Goal: Contribute content

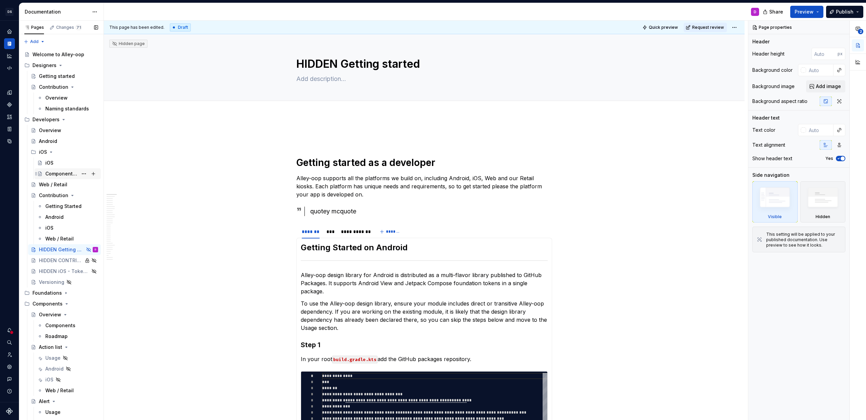
click at [55, 175] on div "Components in UIKit" at bounding box center [61, 173] width 32 height 7
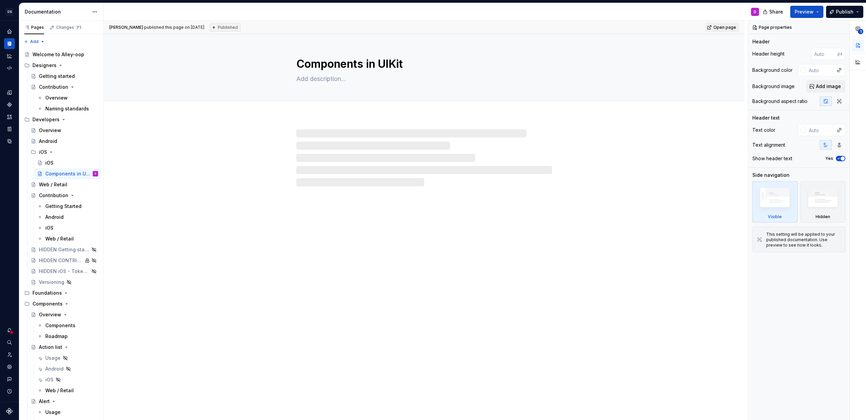
type textarea "*"
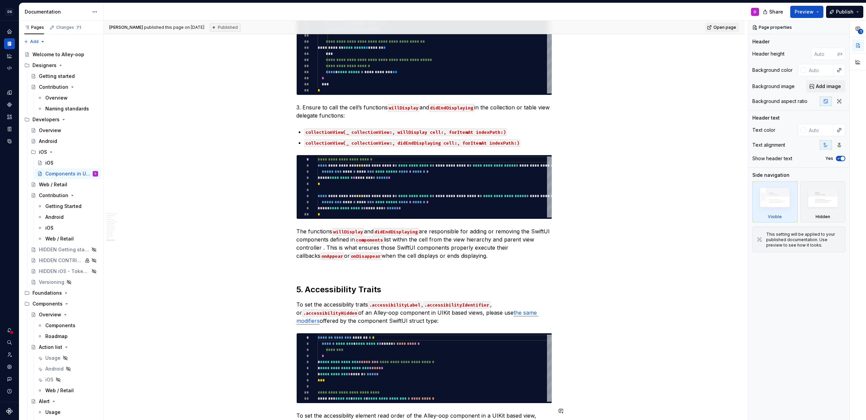
scroll to position [3903, 0]
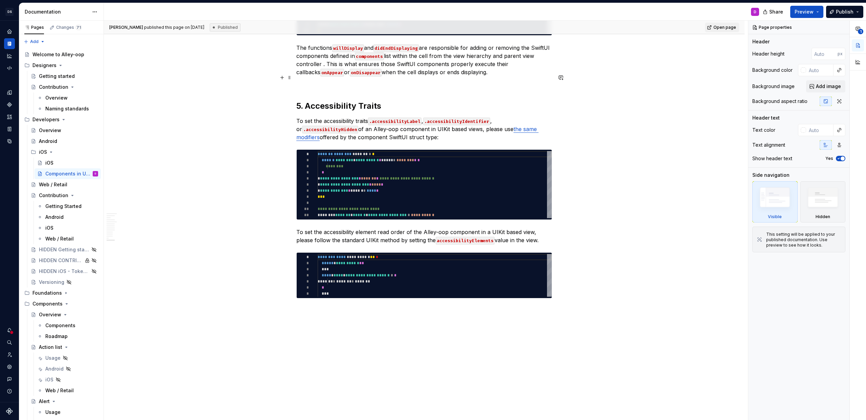
click at [343, 100] on h2 "5. Accessibility Traits" at bounding box center [424, 105] width 256 height 11
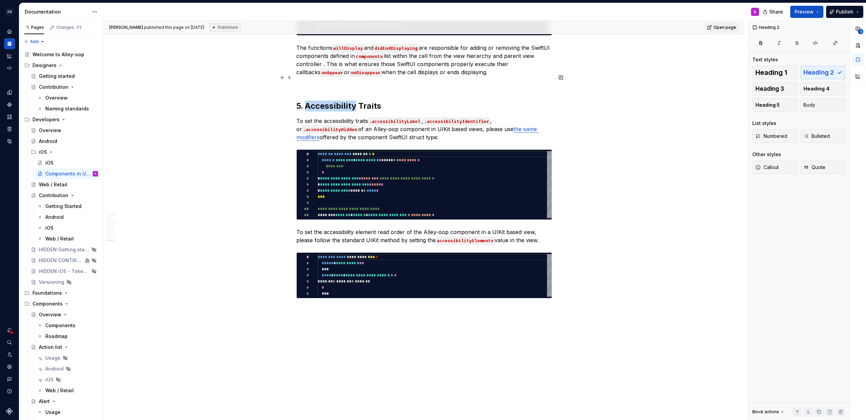
click at [343, 100] on h2 "5. Accessibility Traits" at bounding box center [424, 105] width 256 height 11
copy h2 "5. Accessibility Traits"
click at [299, 100] on h2 "5. Accessibility Traits" at bounding box center [424, 105] width 256 height 11
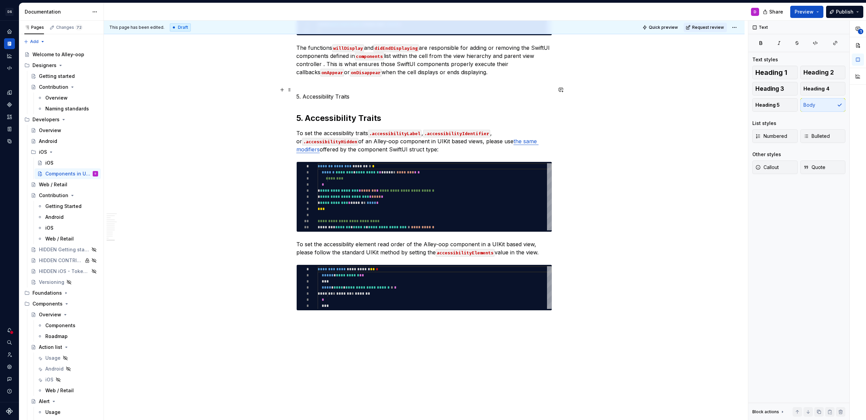
click at [308, 113] on h2 "5. Accessibility Traits" at bounding box center [424, 118] width 256 height 11
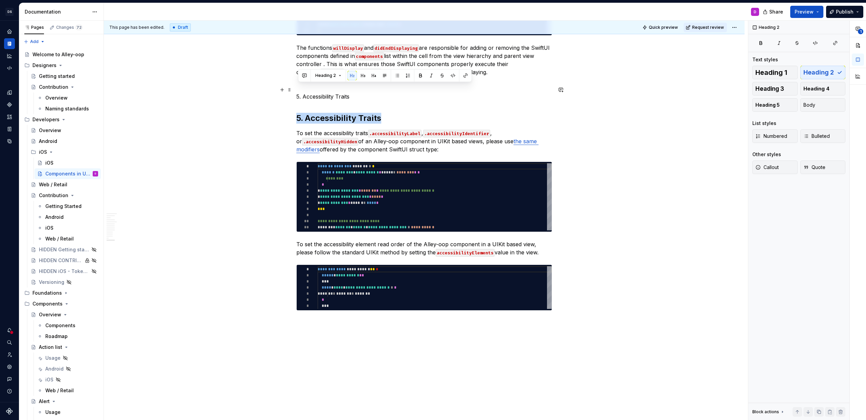
click at [308, 113] on h2 "5. Accessibility Traits" at bounding box center [424, 118] width 256 height 11
click at [305, 92] on p "5. Accessibility Traits" at bounding box center [424, 96] width 256 height 8
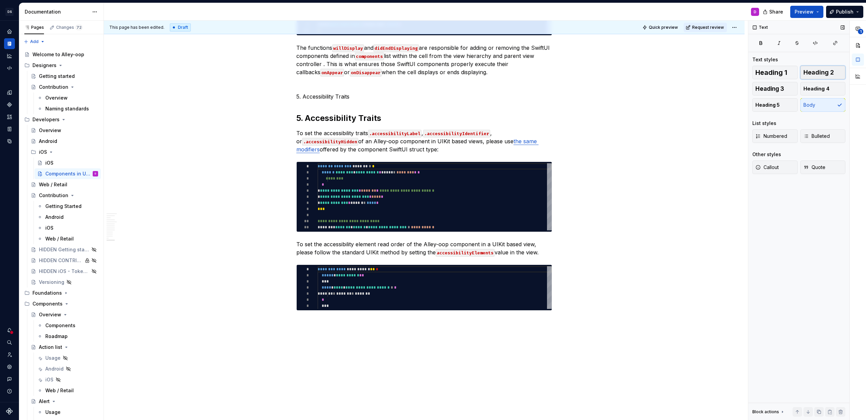
click at [812, 73] on span "Heading 2" at bounding box center [819, 72] width 30 height 7
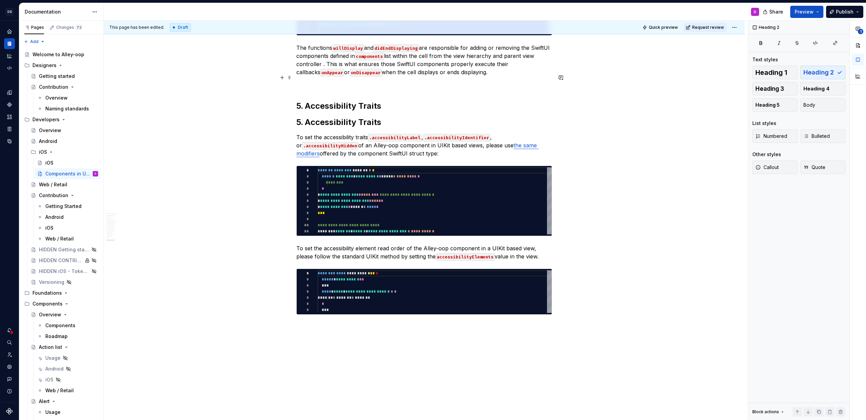
click at [302, 100] on h2 "5. Accessibility Traits" at bounding box center [424, 105] width 256 height 11
click at [312, 100] on h2 "5. Accessibility Traits" at bounding box center [424, 105] width 256 height 11
drag, startPoint x: 309, startPoint y: 75, endPoint x: 434, endPoint y: 75, distance: 125.2
click at [434, 100] on h2 "5. Accessibility Traits" at bounding box center [424, 105] width 256 height 11
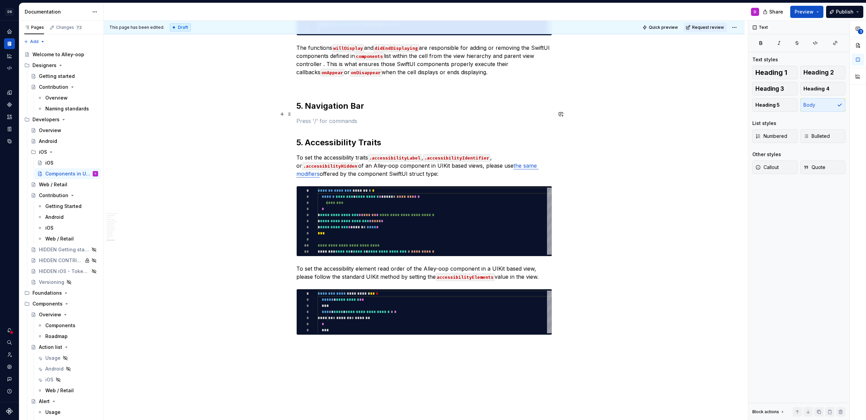
click at [304, 137] on h2 "5. Accessibility Traits" at bounding box center [424, 142] width 256 height 11
click at [321, 117] on p at bounding box center [424, 121] width 256 height 8
click at [348, 117] on p "Because the naviation bar" at bounding box center [424, 121] width 256 height 8
click at [378, 117] on p "Because the navigation bar" at bounding box center [424, 121] width 256 height 8
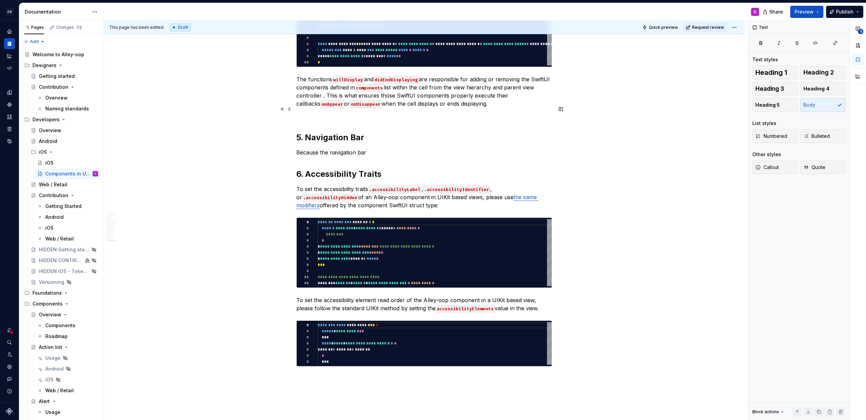
scroll to position [3853, 0]
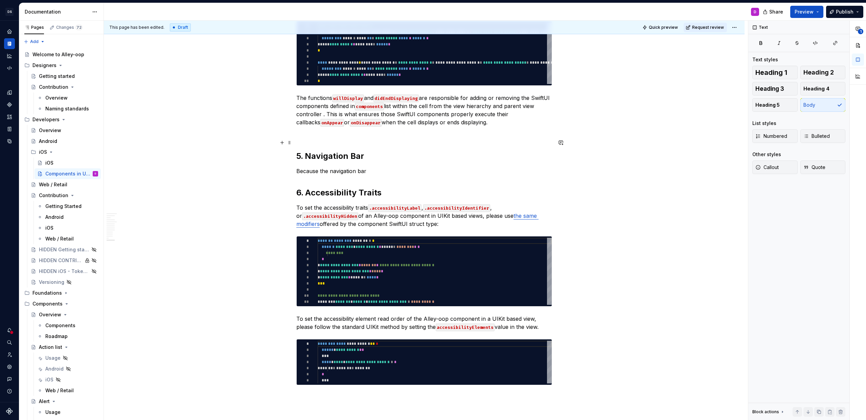
click at [323, 167] on p "Because the navigation bar" at bounding box center [424, 171] width 256 height 8
click at [329, 167] on p "Because the navigation bar" at bounding box center [424, 171] width 256 height 8
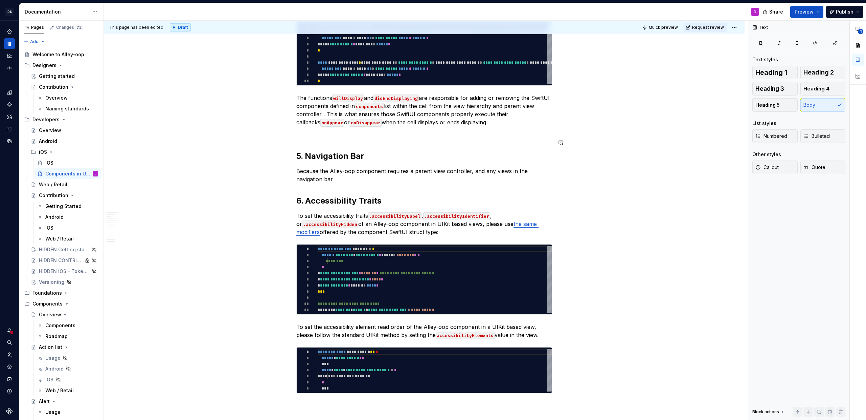
click at [336, 167] on p "Because the Alley-oop component requires a parent view controller, and any view…" at bounding box center [424, 175] width 256 height 16
click at [510, 167] on p "Because the Alley-oop component requires a parent view controller, and any view…" at bounding box center [424, 175] width 256 height 16
click at [483, 167] on p "Because the Alley-oop component requires a parent view controller, and any view…" at bounding box center [424, 175] width 256 height 16
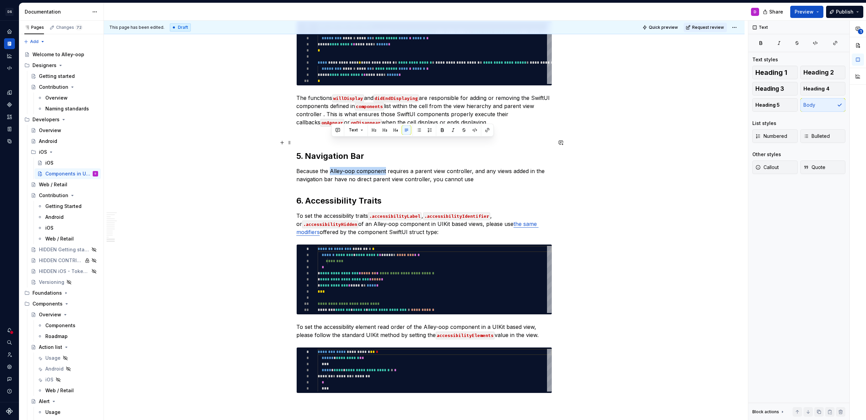
drag, startPoint x: 331, startPoint y: 141, endPoint x: 386, endPoint y: 141, distance: 54.8
click at [386, 167] on p "Because the Alley-oop component requires a parent view controller, and any view…" at bounding box center [424, 175] width 256 height 16
copy p "Alley-oop component"
click at [473, 167] on p "Because the Alley-oop component requires a parent view controller, and any view…" at bounding box center [424, 175] width 256 height 16
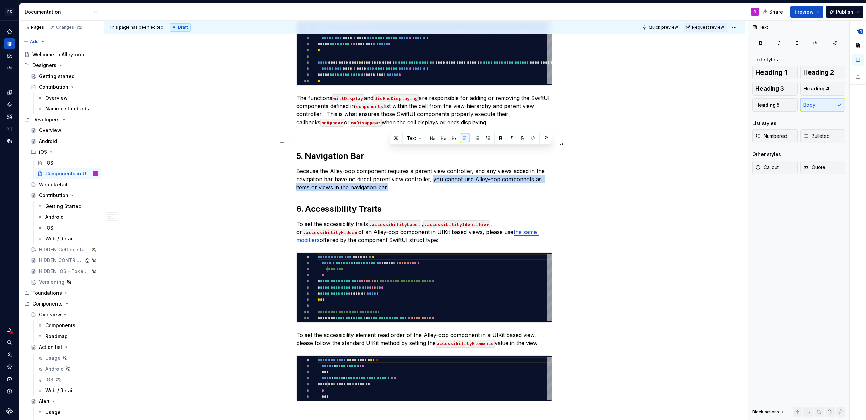
drag, startPoint x: 464, startPoint y: 159, endPoint x: 432, endPoint y: 152, distance: 33.0
click at [432, 167] on p "Because the Alley-oop component requires a parent view controller, and any view…" at bounding box center [424, 179] width 256 height 24
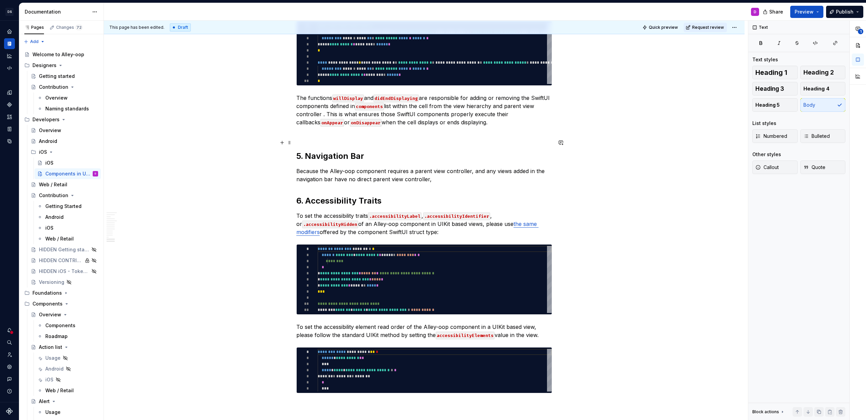
click at [300, 167] on p "Because the Alley-oop component requires a parent view controller, and any view…" at bounding box center [424, 175] width 256 height 16
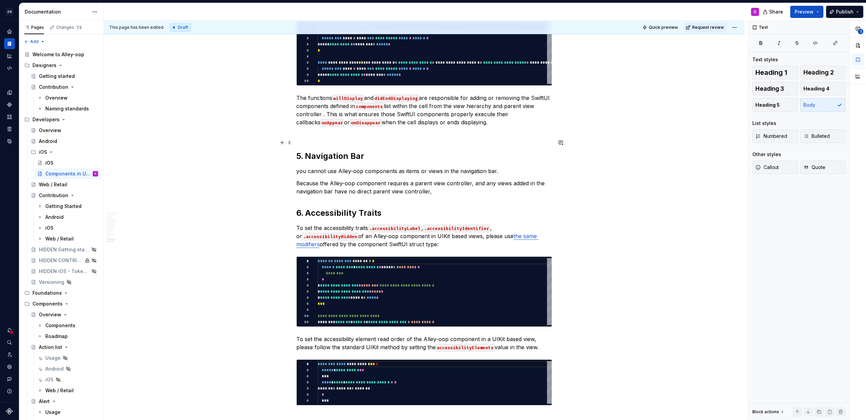
click at [303, 167] on p "you cannot use Alley-oop components as items or views in the navigation bar." at bounding box center [424, 171] width 256 height 8
click at [303, 167] on p "You cannot use Alley-oop components as items or views in the navigation bar." at bounding box center [424, 171] width 256 height 8
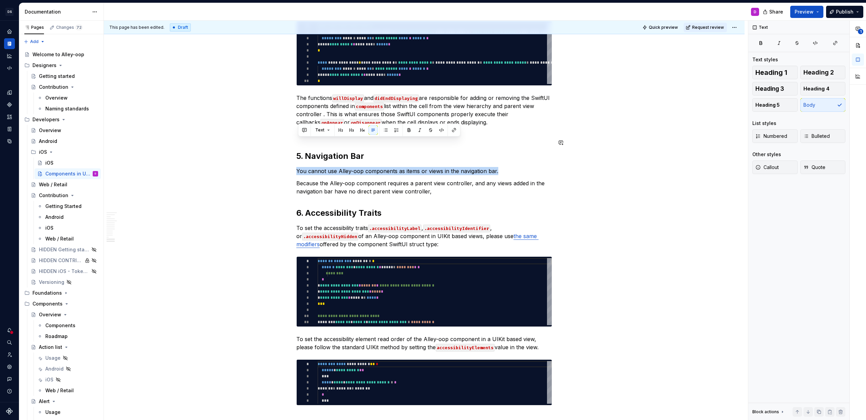
click at [303, 167] on p "You cannot use Alley-oop components as items or views in the navigation bar." at bounding box center [424, 171] width 256 height 8
click at [781, 170] on button "Callout" at bounding box center [774, 167] width 45 height 14
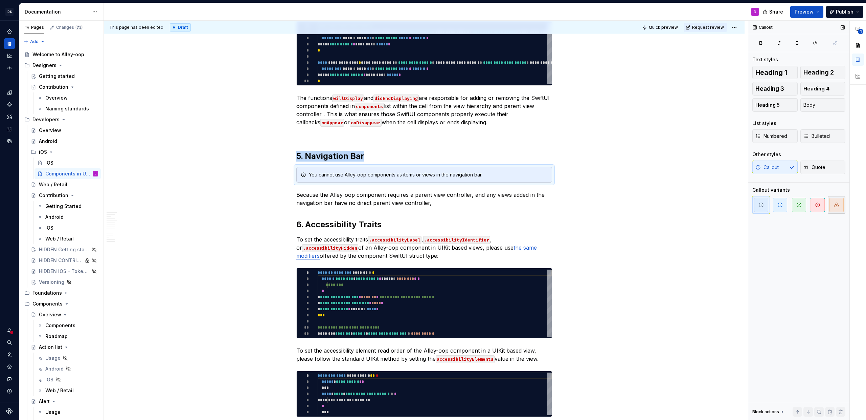
click at [837, 206] on icon "button" at bounding box center [836, 205] width 5 height 4
click at [507, 190] on p "Because the Alley-oop component requires a parent view controller, and any view…" at bounding box center [424, 198] width 256 height 16
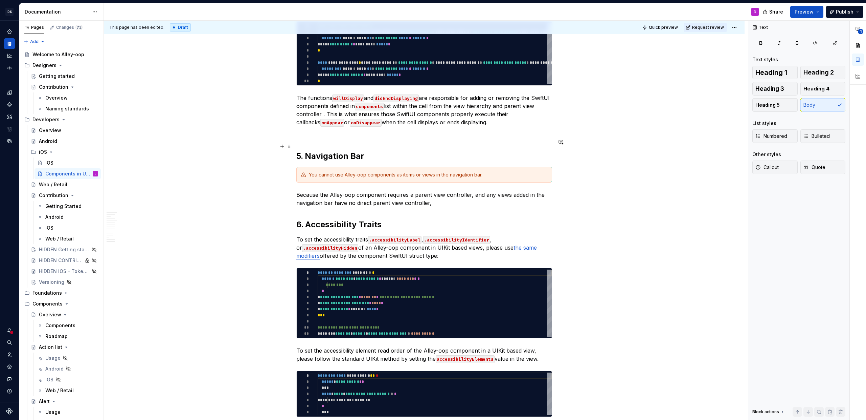
click at [329, 171] on div "You cannot use Alley-oop components as items or views in the navigation bar." at bounding box center [428, 174] width 239 height 7
click at [436, 190] on p "Because the Alley-oop component requires a parent view controller, and any view…" at bounding box center [424, 198] width 256 height 16
click at [446, 190] on p "Because the Alley-oop component requires a parent view controller, and any view…" at bounding box center [424, 198] width 256 height 16
click at [333, 190] on p "Because the Alley-oop component requires a parent view controller, and any view…" at bounding box center [424, 198] width 256 height 16
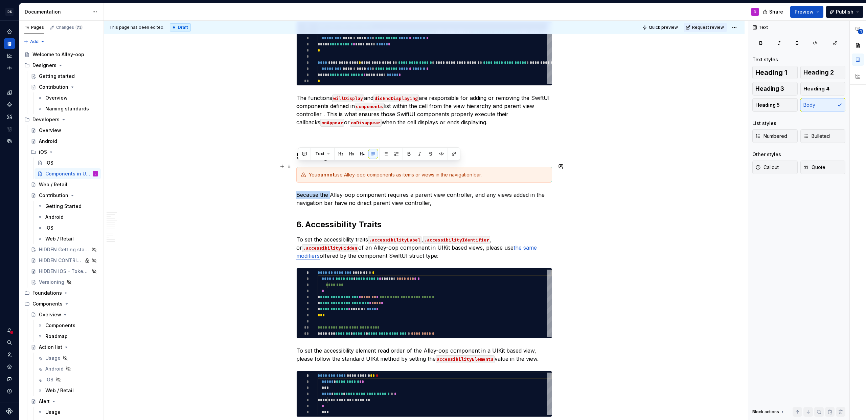
drag, startPoint x: 332, startPoint y: 166, endPoint x: 296, endPoint y: 165, distance: 35.2
click at [416, 190] on p "Alley-oop component requires a parent view controller, and any views added in t…" at bounding box center [424, 198] width 256 height 16
drag, startPoint x: 503, startPoint y: 167, endPoint x: 450, endPoint y: 167, distance: 53.1
click at [450, 190] on p "Alley-oop component requires a parent view controller, and any views added in t…" at bounding box center [424, 198] width 256 height 16
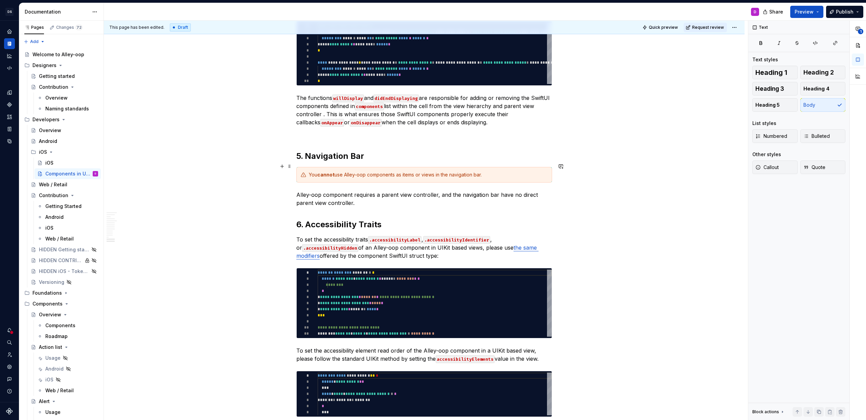
click at [504, 190] on p "Alley-oop component requires a parent view controller, and the navigation bar h…" at bounding box center [424, 198] width 256 height 16
click at [513, 190] on p "Alley-oop component requires a parent view controller, and the navigation bar h…" at bounding box center [424, 198] width 256 height 16
click at [518, 190] on p "Alley-oop component requires a parent view controller, and the navigation bar h…" at bounding box center [424, 198] width 256 height 16
click at [531, 190] on p "Alley-oop component requires a parent view controller, and the navigation bar h…" at bounding box center [424, 198] width 256 height 16
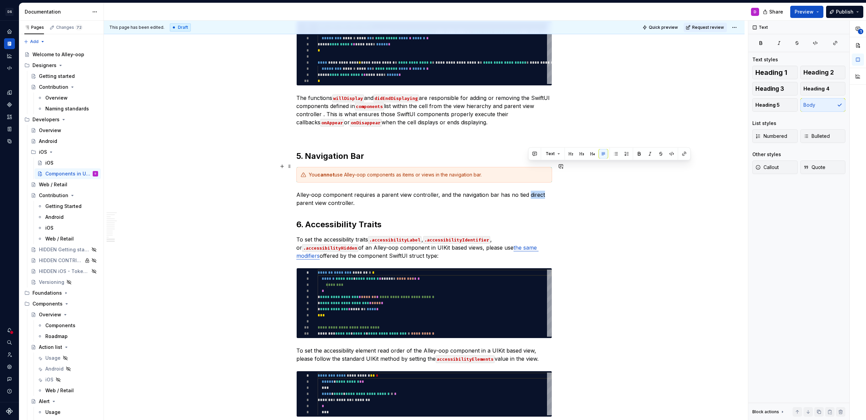
click at [531, 190] on p "Alley-oop component requires a parent view controller, and the navigation bar h…" at bounding box center [424, 198] width 256 height 16
click at [483, 190] on p "Alley-oop component requires a parent view controller, and the navigation bar h…" at bounding box center [424, 198] width 256 height 16
copy p "UINavigationController"
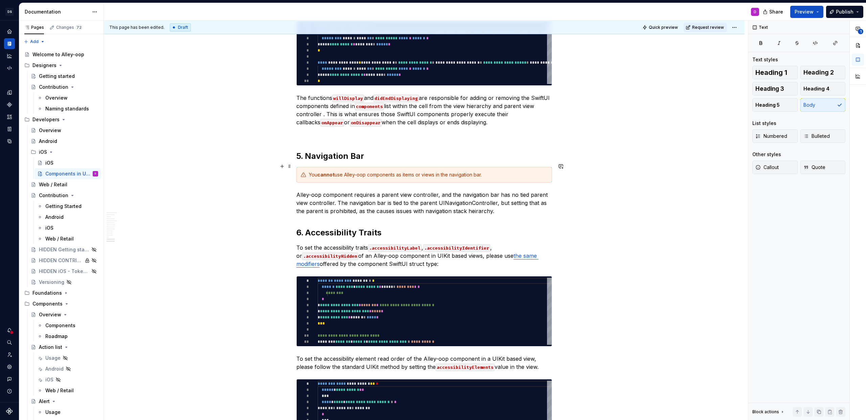
click at [492, 190] on p "Alley-oop component requires a parent view controller, and the navigation bar h…" at bounding box center [424, 202] width 256 height 24
click at [502, 190] on p "Alley-oop component requires a parent view controller, and the navigation bar h…" at bounding box center [424, 202] width 256 height 24
click at [353, 190] on p "Alley-oop component requires a parent view controller, and the navigation bar h…" at bounding box center [424, 202] width 256 height 24
click at [378, 190] on p "Alley-oop components requires a parent view controller, and the navigation bar …" at bounding box center [424, 202] width 256 height 24
click at [439, 190] on p "Alley-oop components require a parent view controller, and the navigation bar h…" at bounding box center [424, 202] width 256 height 24
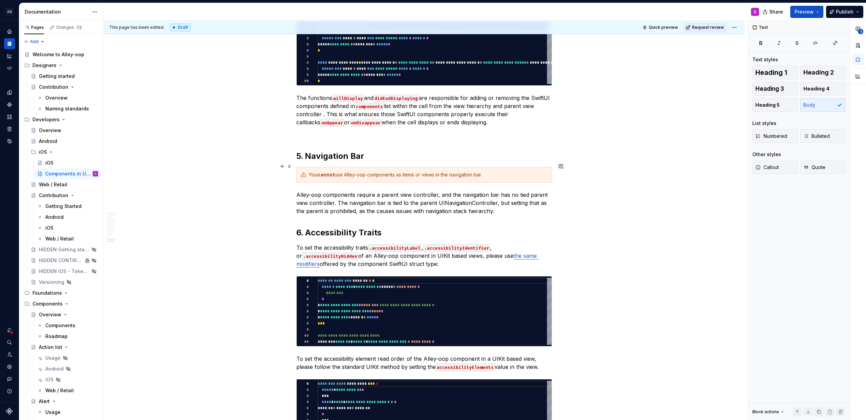
click at [442, 190] on p "Alley-oop components require a parent view controller, and the navigation bar h…" at bounding box center [424, 202] width 256 height 24
click at [515, 190] on p "Alley-oop components require a parent view controller, and the navigation bar h…" at bounding box center [424, 202] width 256 height 24
click at [303, 190] on p "Alley-oop components require a parent view controller, and the navigation bar h…" at bounding box center [424, 202] width 256 height 24
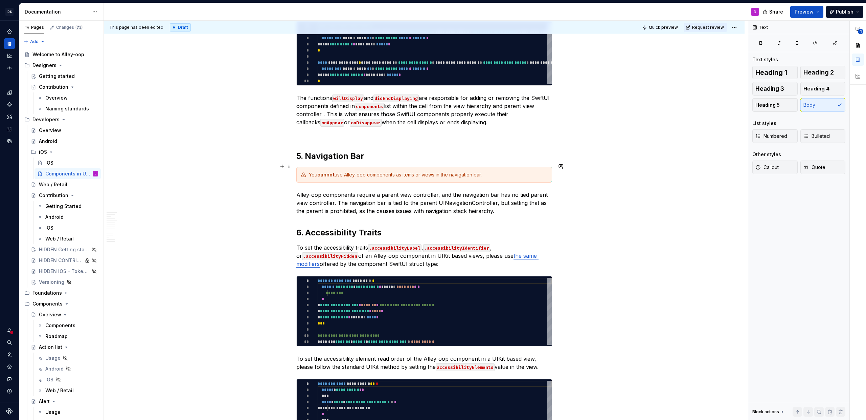
click at [520, 190] on p "Alley-oop components require a parent view controller, and the navigation bar h…" at bounding box center [424, 202] width 256 height 24
click at [322, 190] on p "Alley-oop components require a parent view controller, and the navigation bar h…" at bounding box center [424, 202] width 256 height 24
click at [367, 190] on p "Alley-oop components require a parent view controller, and the navigation bar h…" at bounding box center [424, 202] width 256 height 24
click at [375, 190] on p "Alley-oop components require a parent view controller, and the navigation bar h…" at bounding box center [424, 202] width 256 height 24
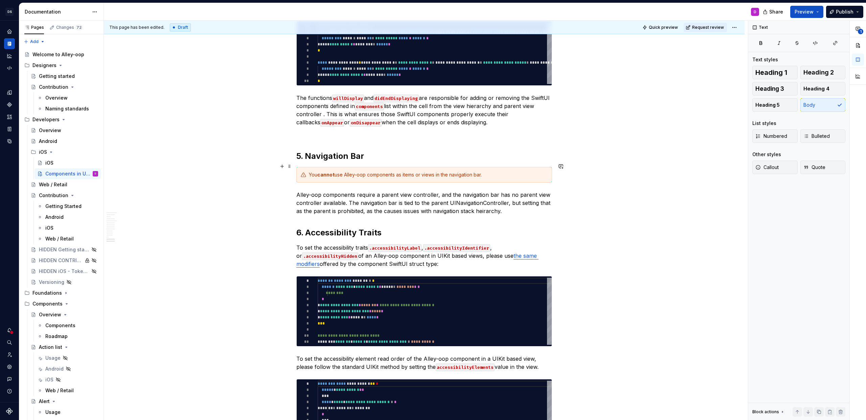
click at [381, 190] on p "Alley-oop components require a parent view controller, and the navigation bar h…" at bounding box center [424, 202] width 256 height 24
click at [493, 190] on p "Alley-oop components require a parent view controller, and the navigation bar h…" at bounding box center [424, 202] width 256 height 24
click at [532, 190] on p "Alley-oop components require a parent view controller, and the navigation bar h…" at bounding box center [424, 202] width 256 height 24
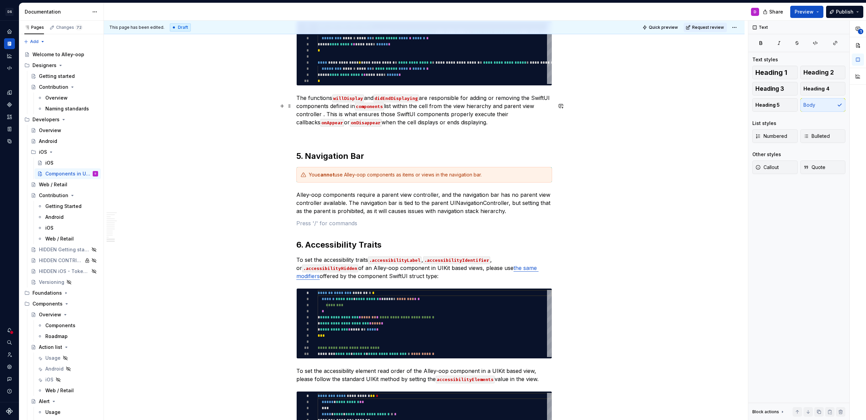
click at [417, 130] on p at bounding box center [424, 134] width 256 height 8
click at [832, 13] on button "Publish" at bounding box center [844, 12] width 37 height 12
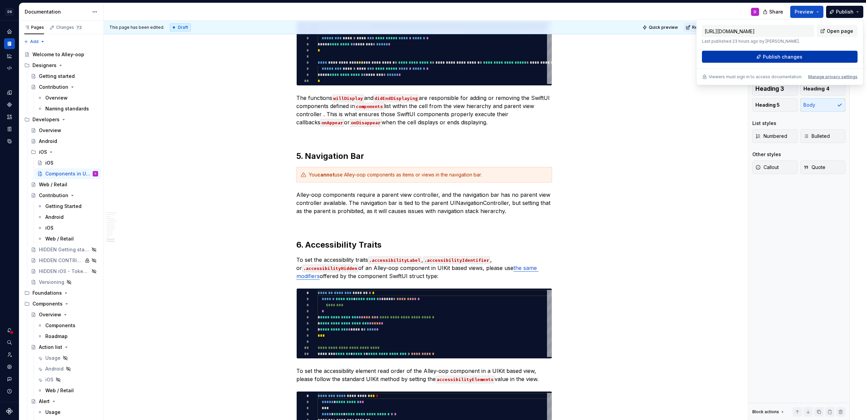
click at [771, 56] on span "Publish changes" at bounding box center [783, 56] width 40 height 7
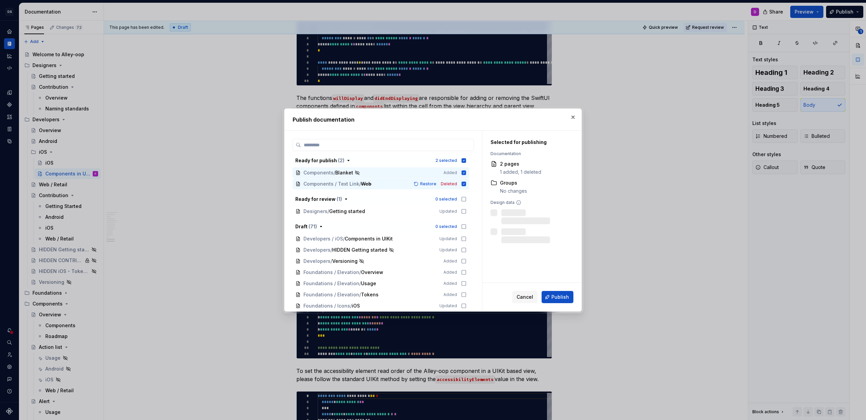
type textarea "*"
click at [467, 160] on icon "button" at bounding box center [463, 160] width 5 height 5
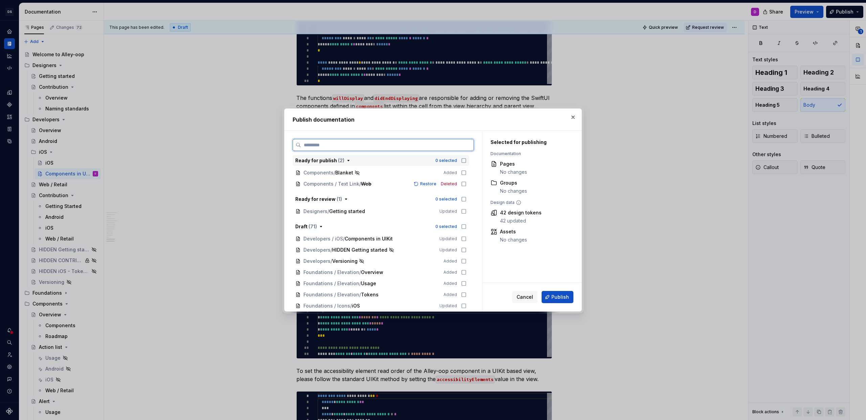
click at [440, 144] on input "search" at bounding box center [387, 144] width 173 height 7
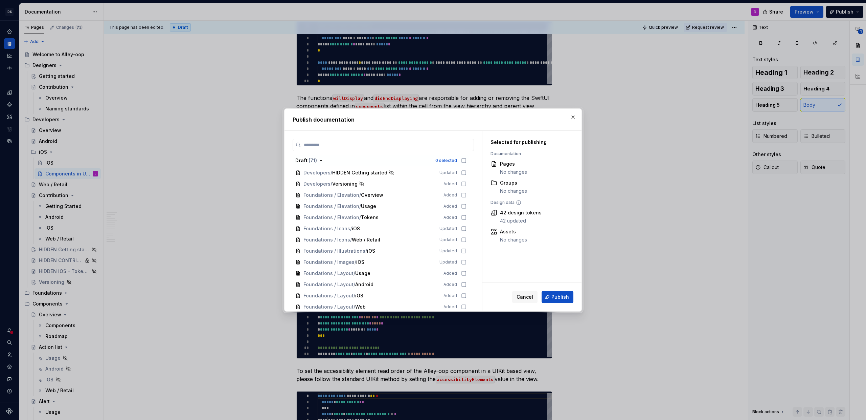
scroll to position [0, 0]
type input "***"
click at [466, 304] on icon at bounding box center [463, 304] width 5 height 5
click at [554, 295] on span "Publish" at bounding box center [560, 296] width 18 height 7
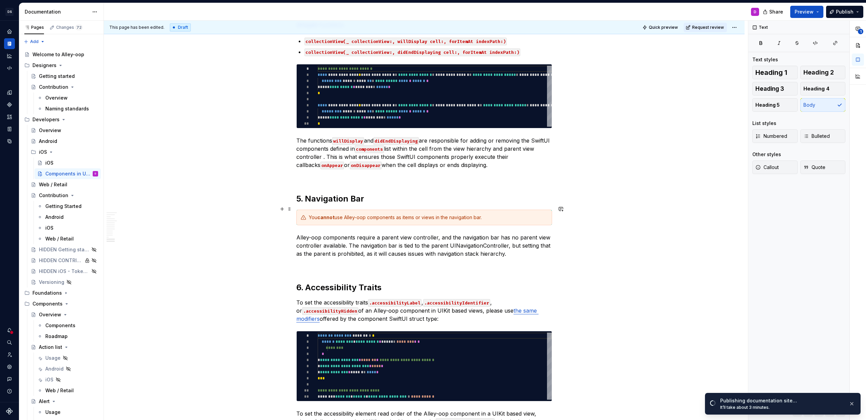
scroll to position [3810, 0]
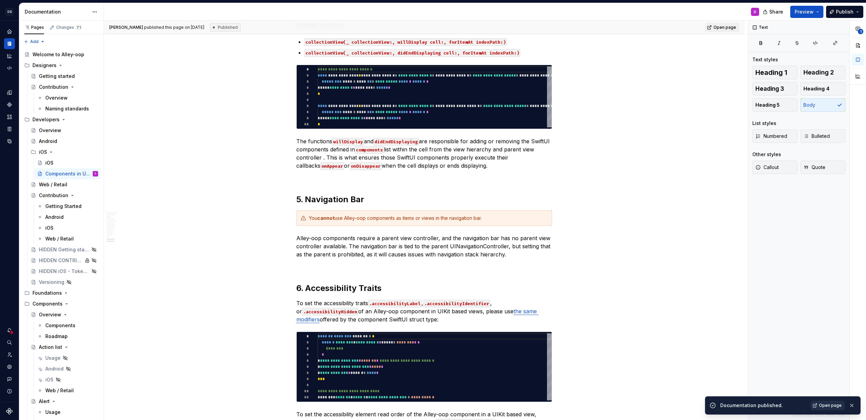
click at [832, 407] on span "Open page" at bounding box center [830, 404] width 23 height 5
type textarea "*"
